Goal: Task Accomplishment & Management: Complete application form

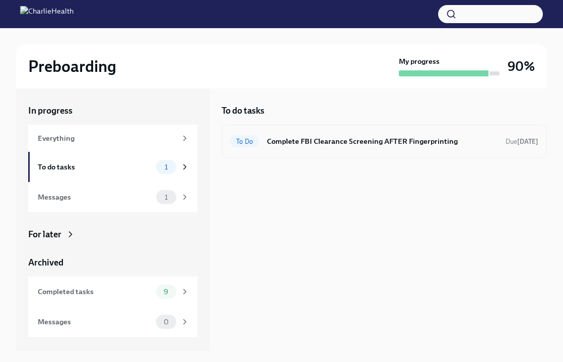
click at [342, 139] on h6 "Complete FBI Clearance Screening AFTER Fingerprinting" at bounding box center [382, 141] width 230 height 11
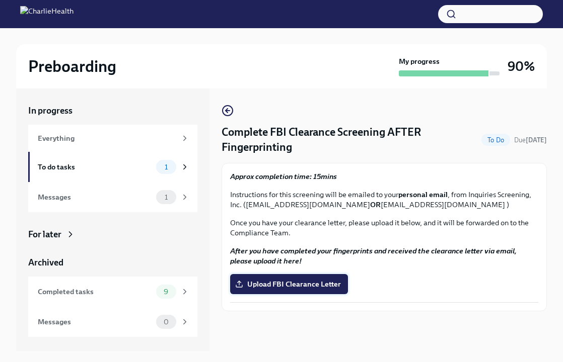
click at [287, 287] on span "Upload FBI Clearance Letter" at bounding box center [289, 284] width 104 height 10
click at [0, 0] on input "Upload FBI Clearance Letter" at bounding box center [0, 0] width 0 height 0
click at [291, 279] on span "Upload FBI Clearance Letter" at bounding box center [289, 284] width 104 height 10
click at [0, 0] on input "Upload FBI Clearance Letter" at bounding box center [0, 0] width 0 height 0
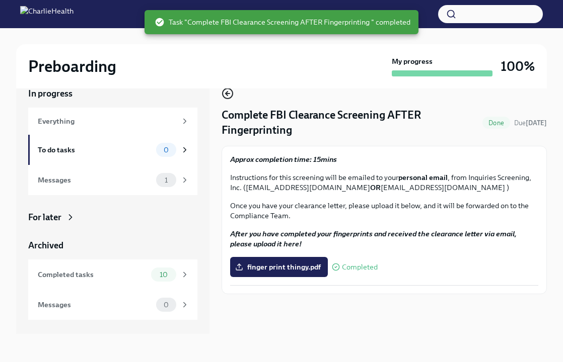
click at [231, 97] on icon "button" at bounding box center [227, 94] width 12 height 12
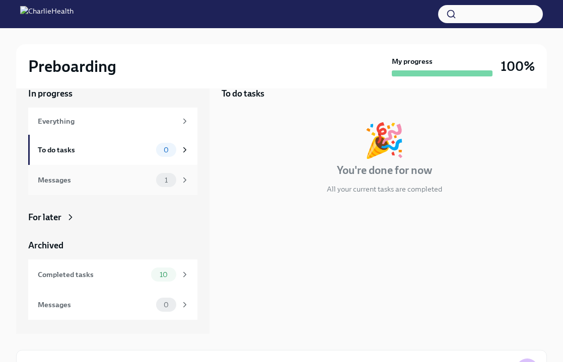
click at [88, 182] on div "Messages" at bounding box center [95, 180] width 114 height 11
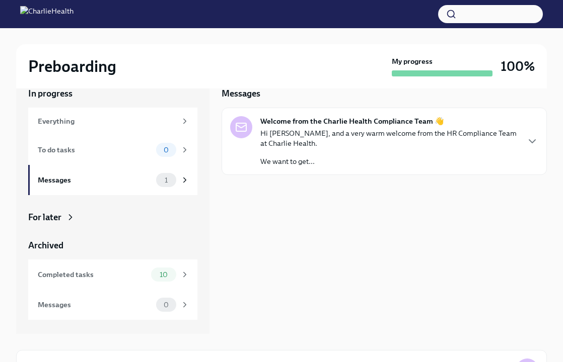
click at [366, 142] on p "Hi [PERSON_NAME], and a very warm welcome from the HR Compliance Team at Charli…" at bounding box center [389, 138] width 258 height 20
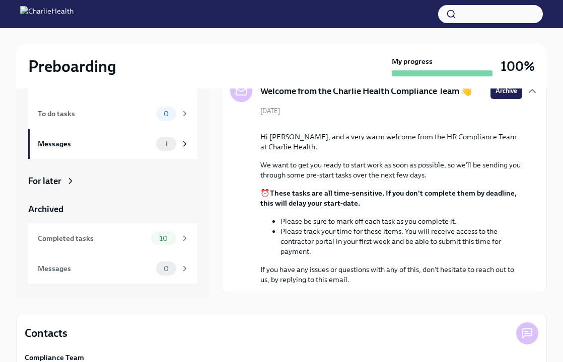
scroll to position [96, 0]
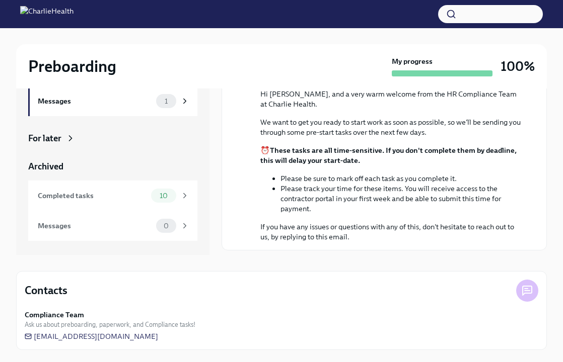
click at [353, 192] on li "Please track your time for these items. You will receive access to the contract…" at bounding box center [401, 199] width 242 height 30
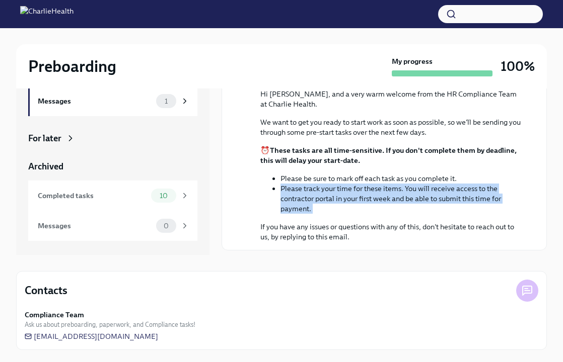
click at [353, 192] on li "Please track your time for these items. You will receive access to the contract…" at bounding box center [401, 199] width 242 height 30
